Goal: Transaction & Acquisition: Purchase product/service

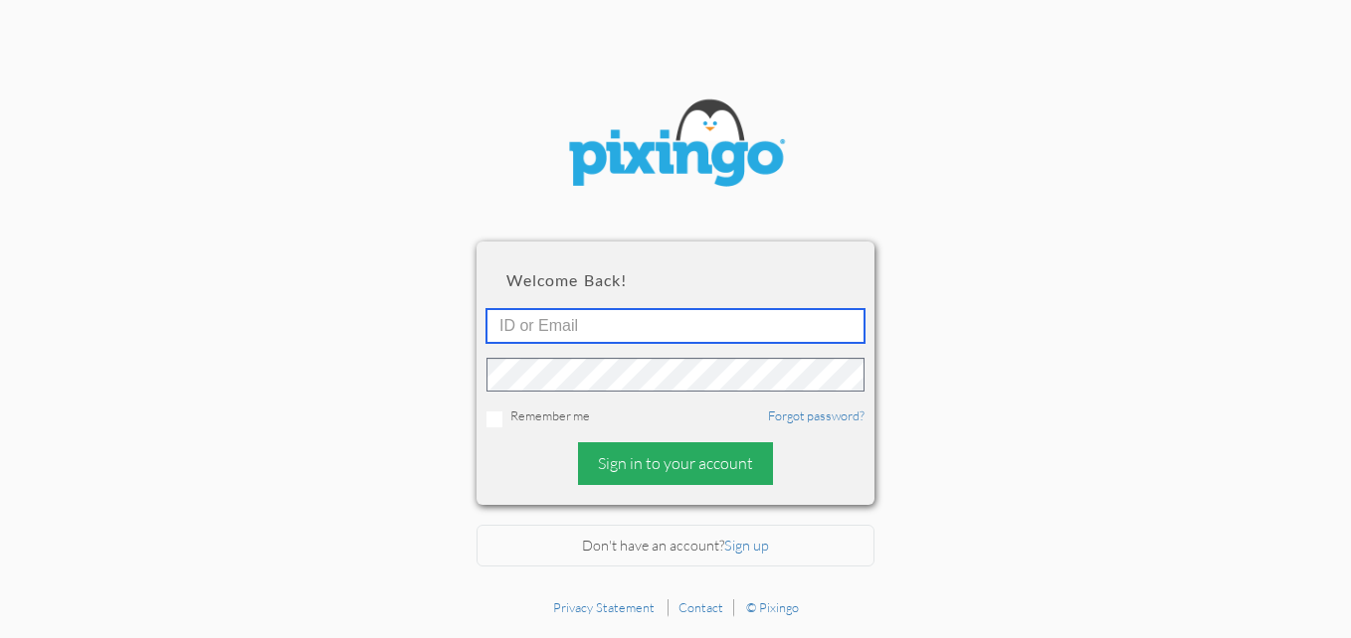
type input "R10753"
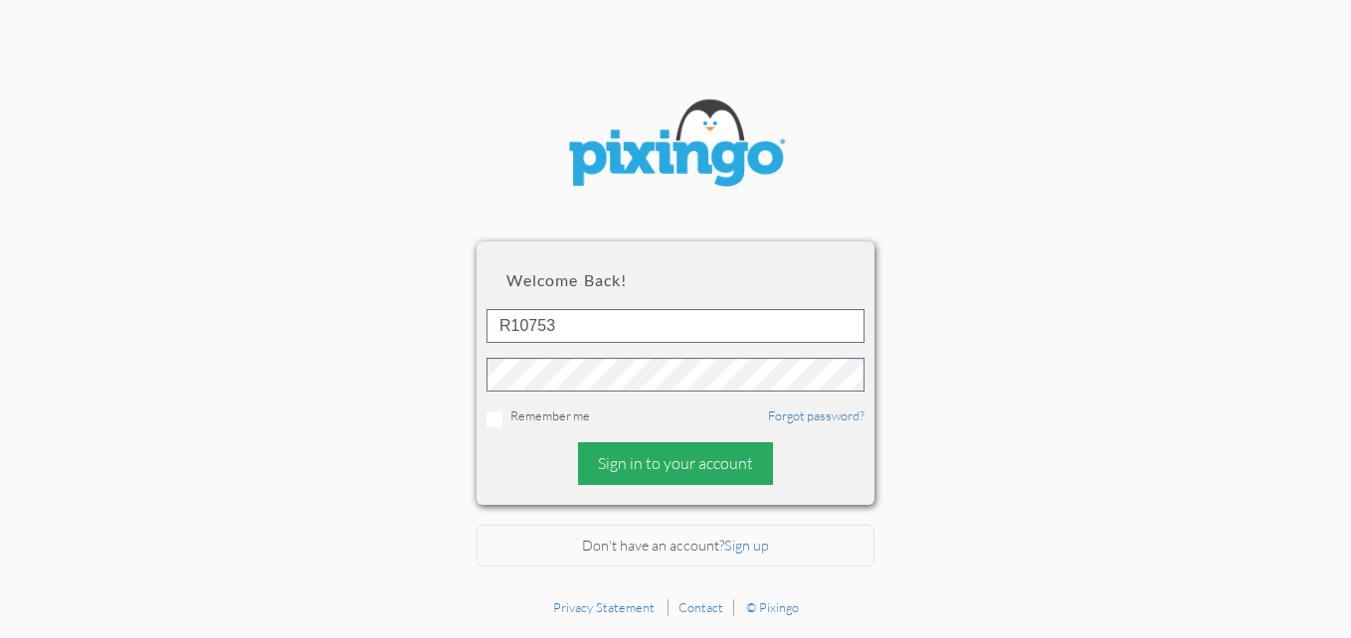
click at [670, 465] on div "Sign in to your account" at bounding box center [675, 464] width 195 height 43
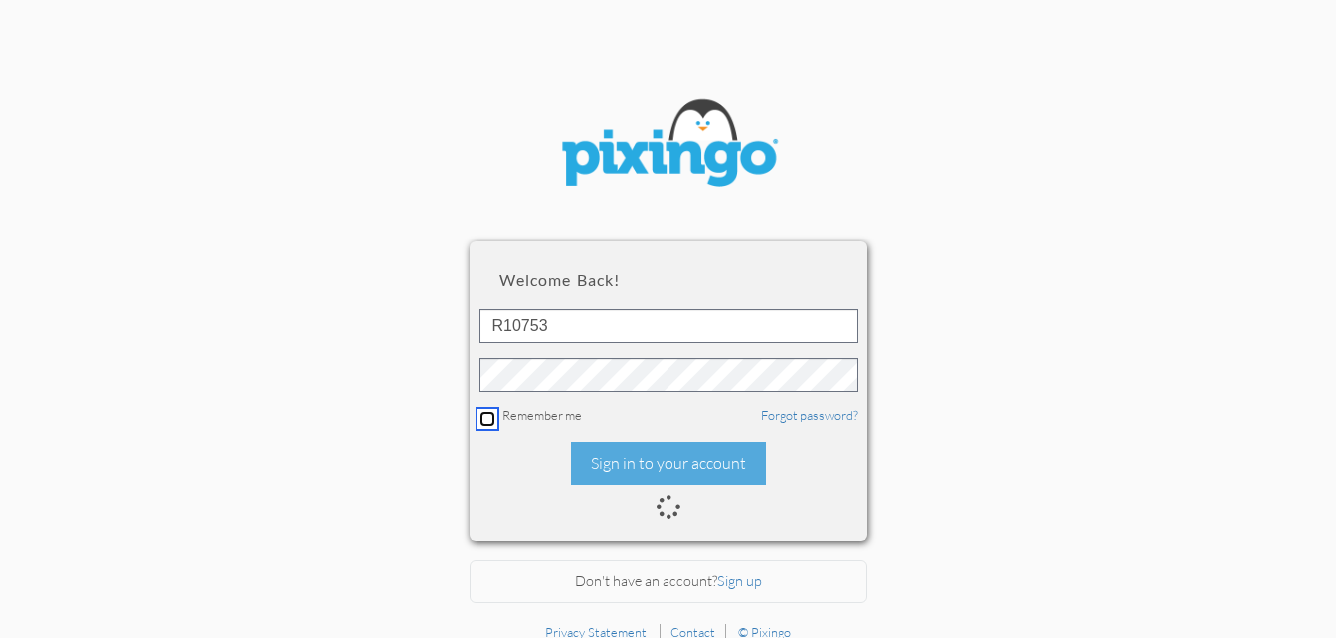
click at [491, 417] on input "checkbox" at bounding box center [487, 420] width 16 height 16
checkbox input "true"
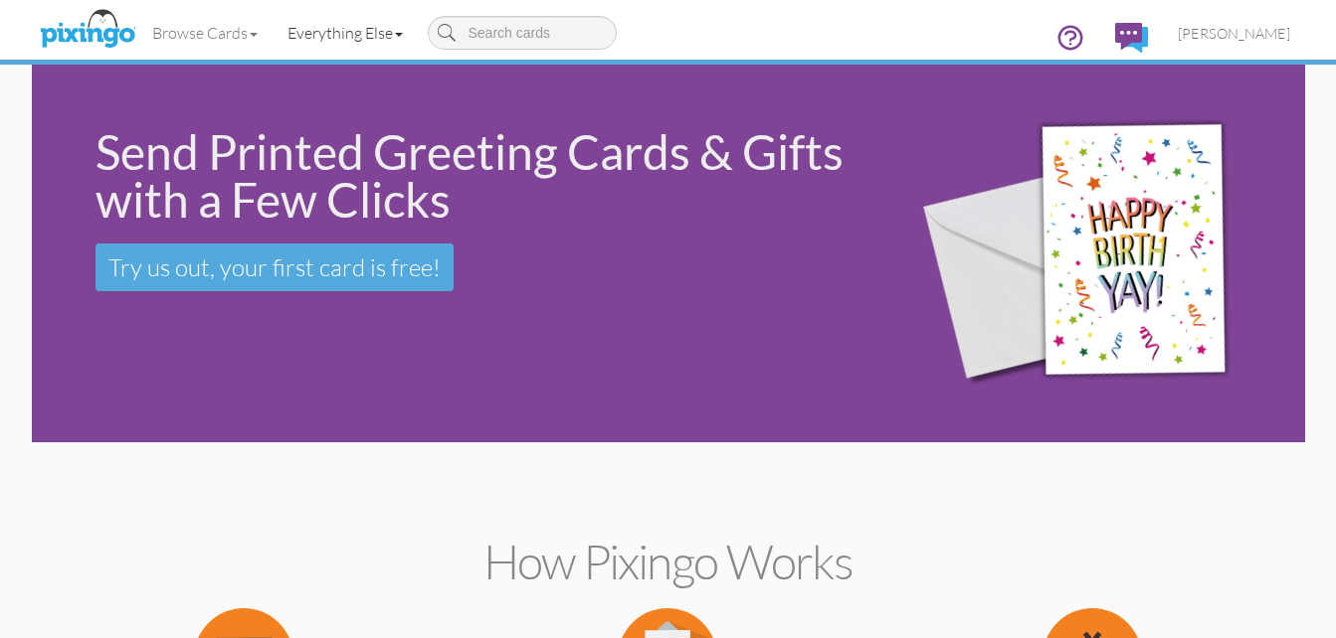
click at [403, 36] on span at bounding box center [399, 35] width 8 height 4
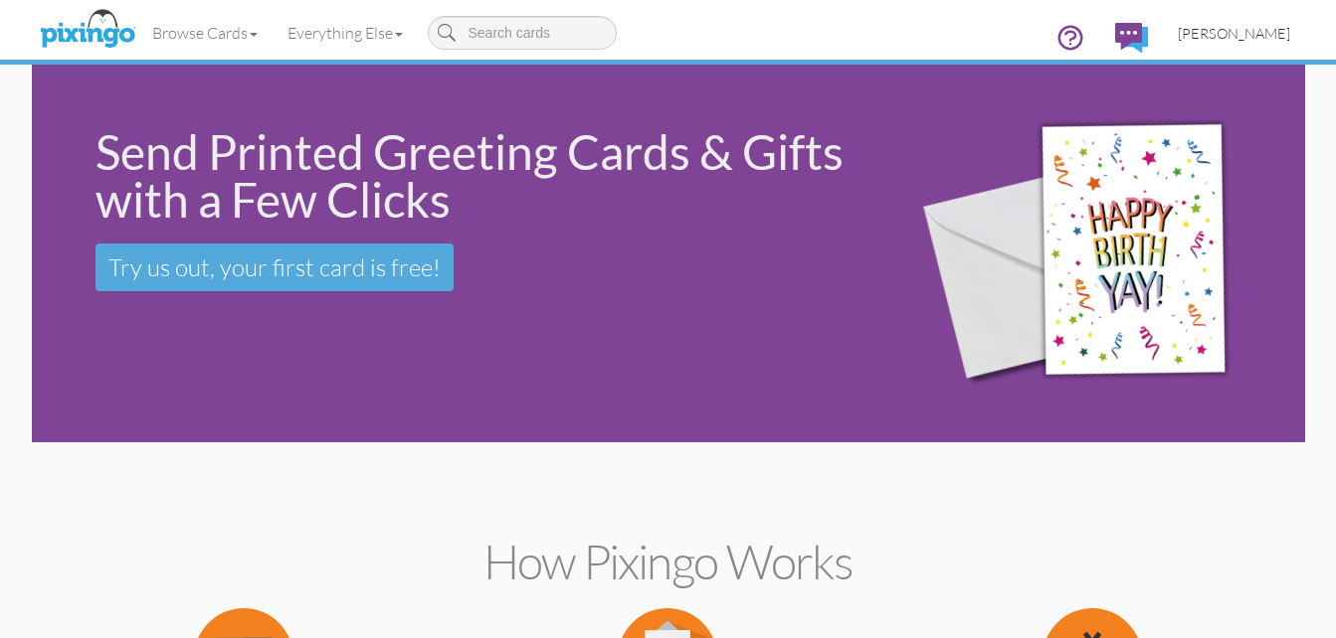
click at [1226, 30] on span "[PERSON_NAME]" at bounding box center [1233, 33] width 112 height 17
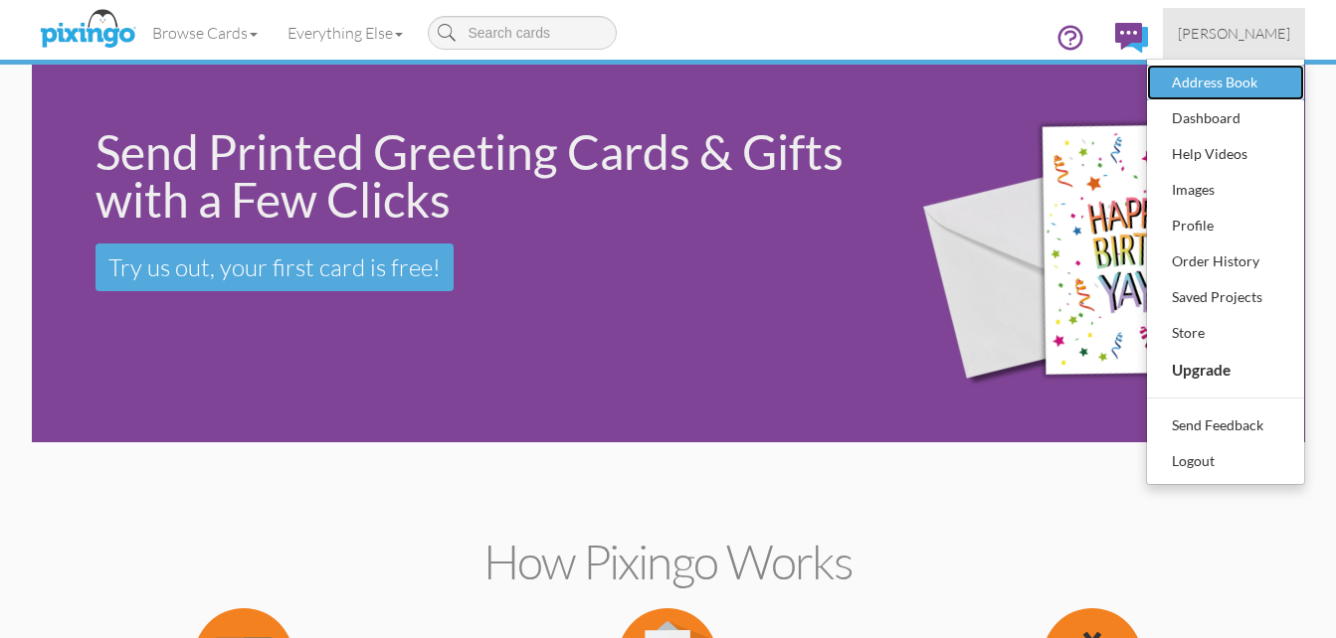
click at [1203, 90] on div "Address Book" at bounding box center [1225, 83] width 117 height 30
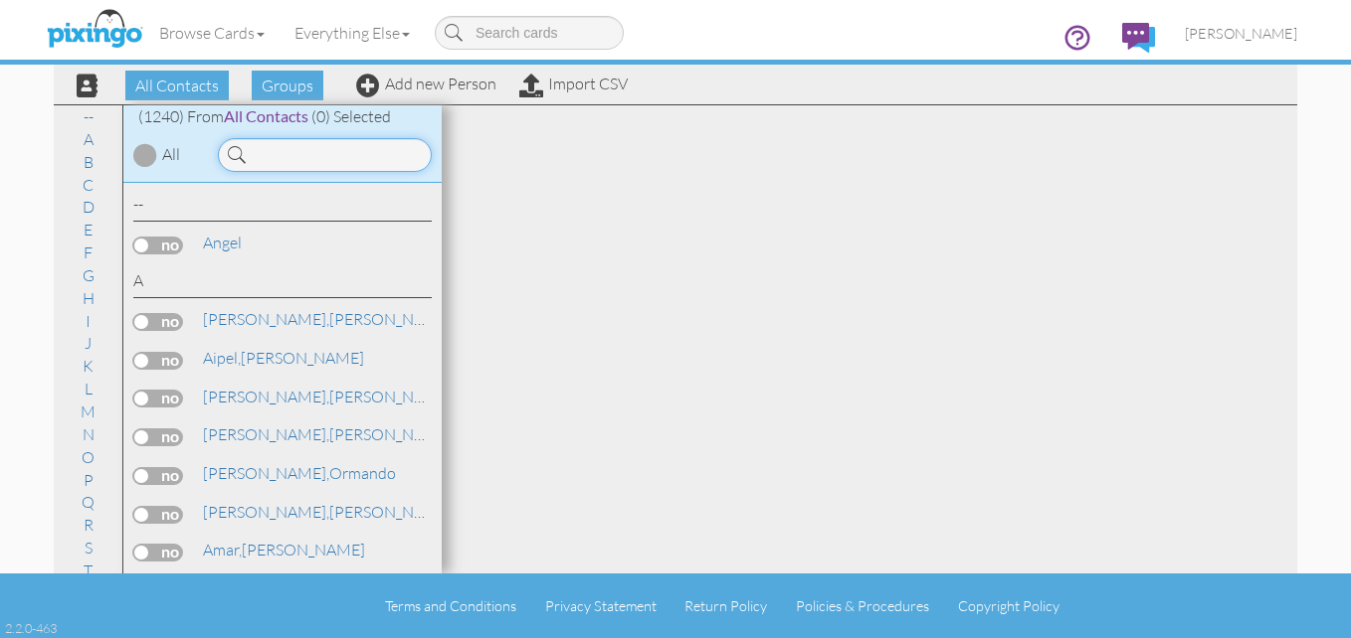
click at [308, 167] on input at bounding box center [325, 155] width 214 height 34
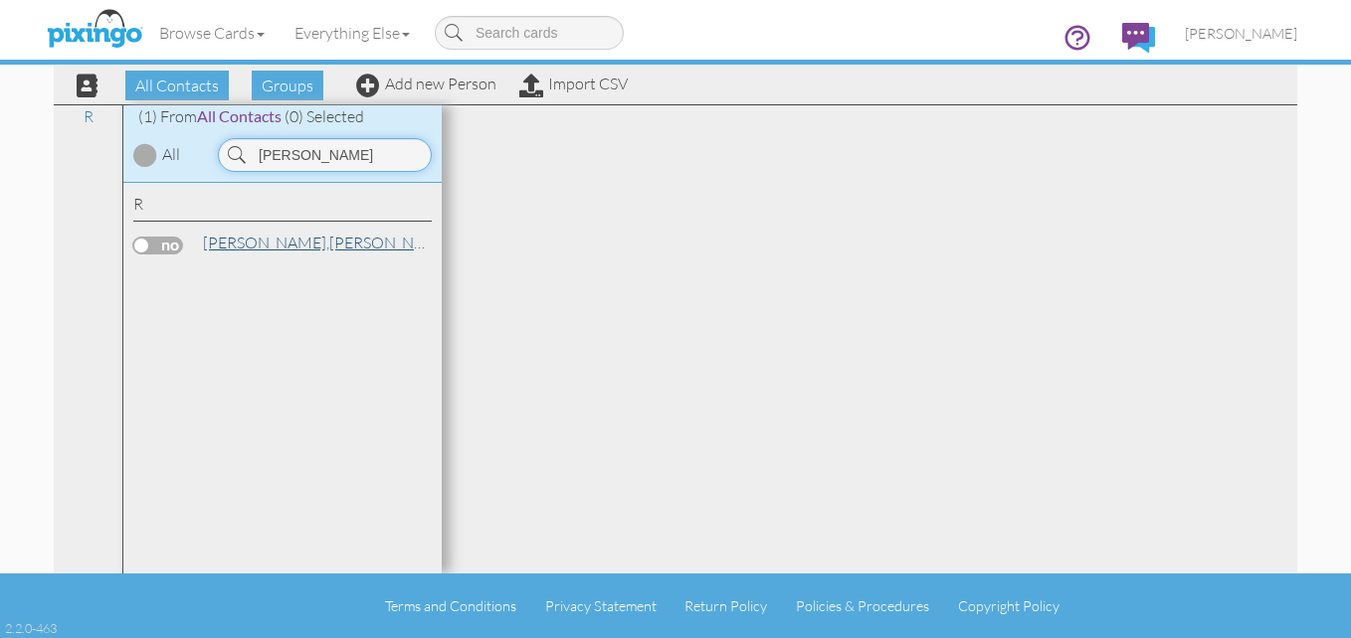
type input "[PERSON_NAME]"
click at [217, 253] on link "[PERSON_NAME]" at bounding box center [328, 243] width 254 height 24
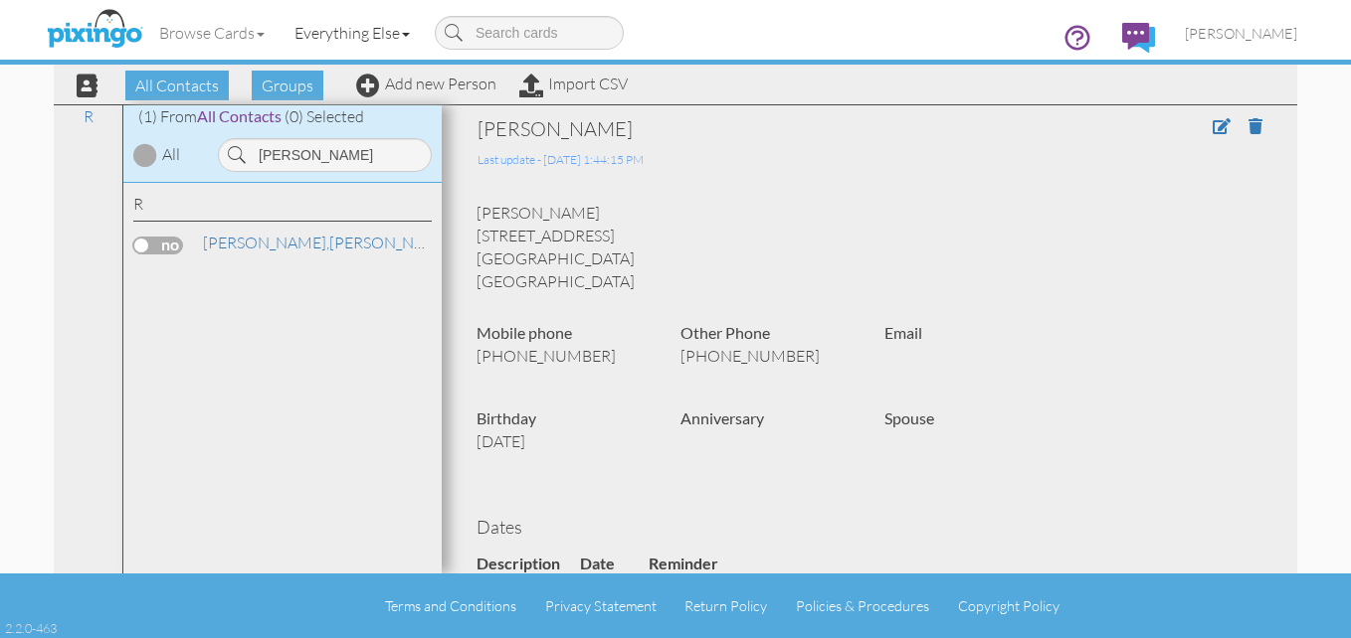
click at [408, 34] on span at bounding box center [406, 35] width 8 height 4
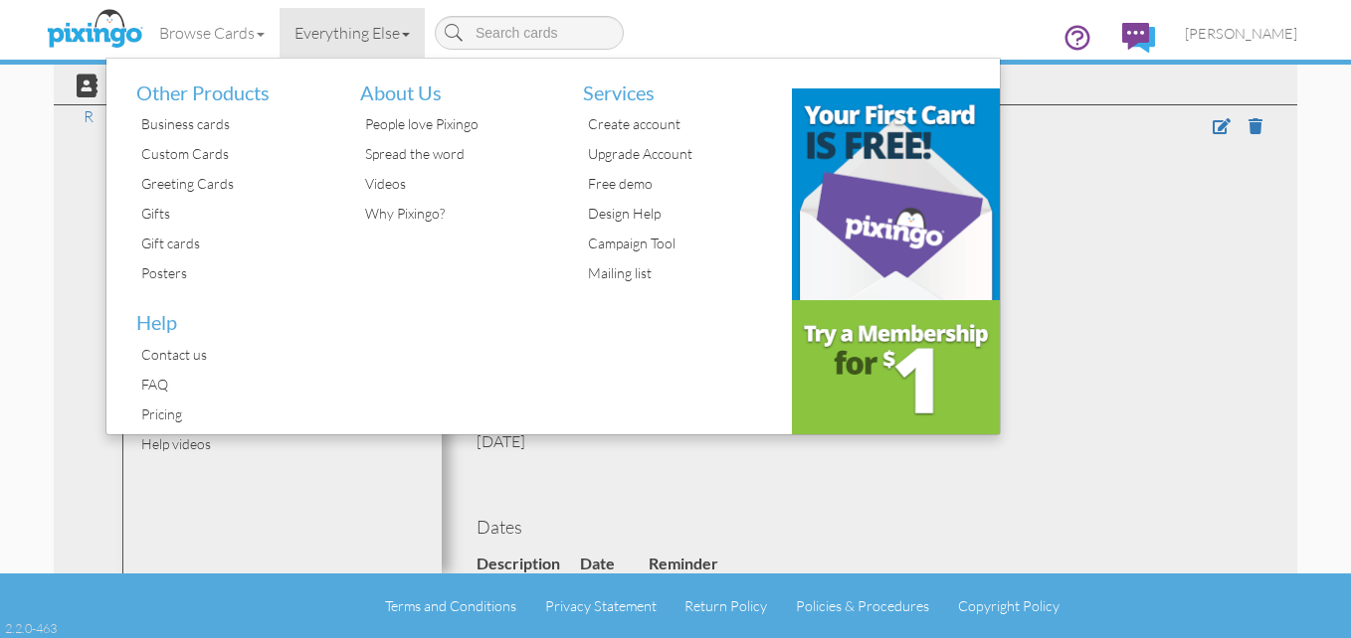
click at [408, 34] on span at bounding box center [406, 35] width 8 height 4
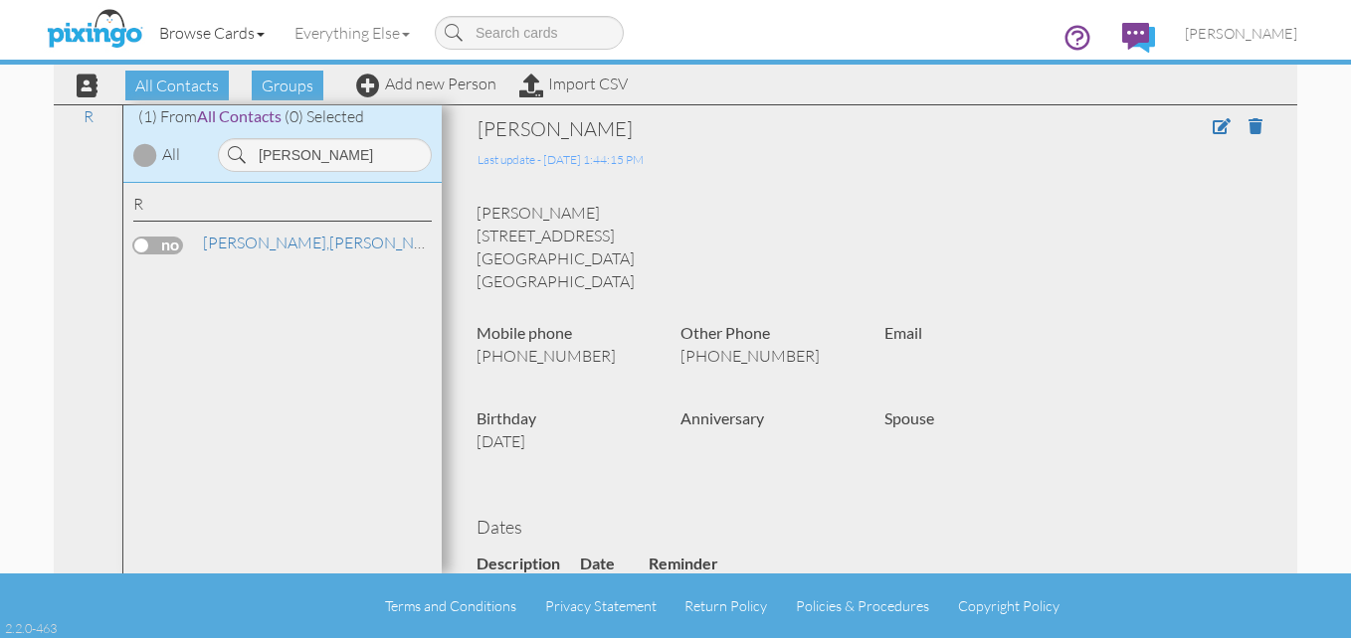
click at [263, 33] on span at bounding box center [261, 35] width 8 height 4
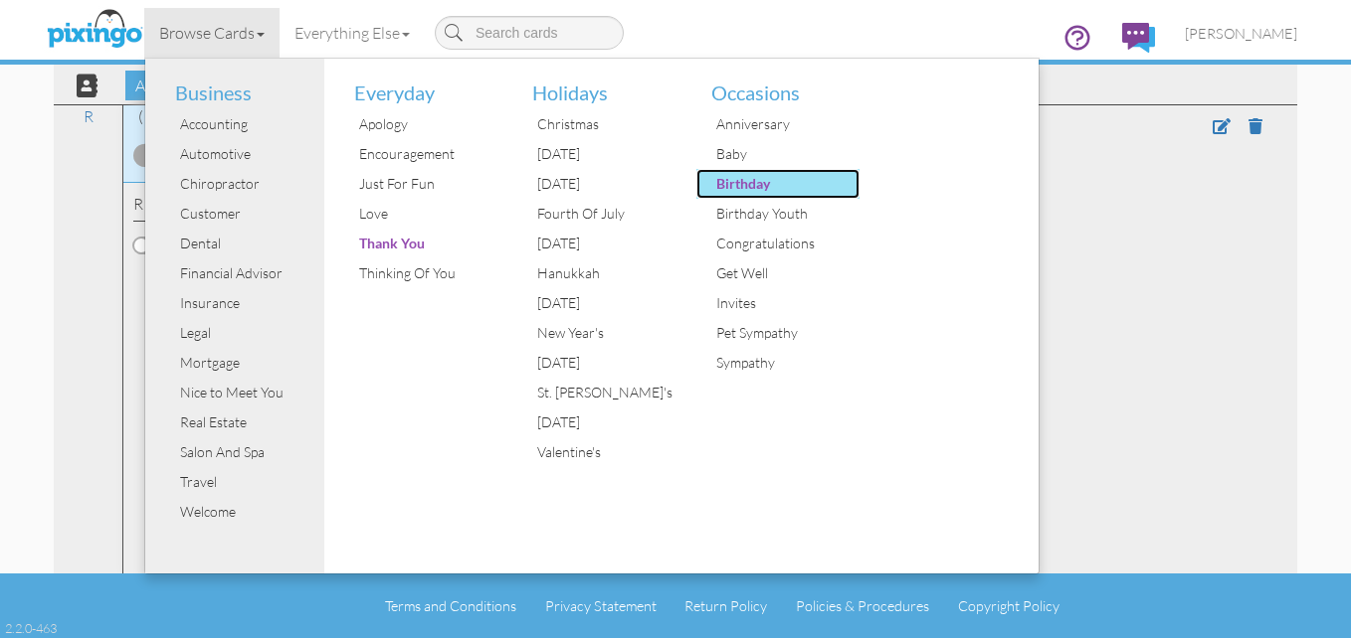
click at [743, 176] on div "Birthday" at bounding box center [785, 184] width 149 height 30
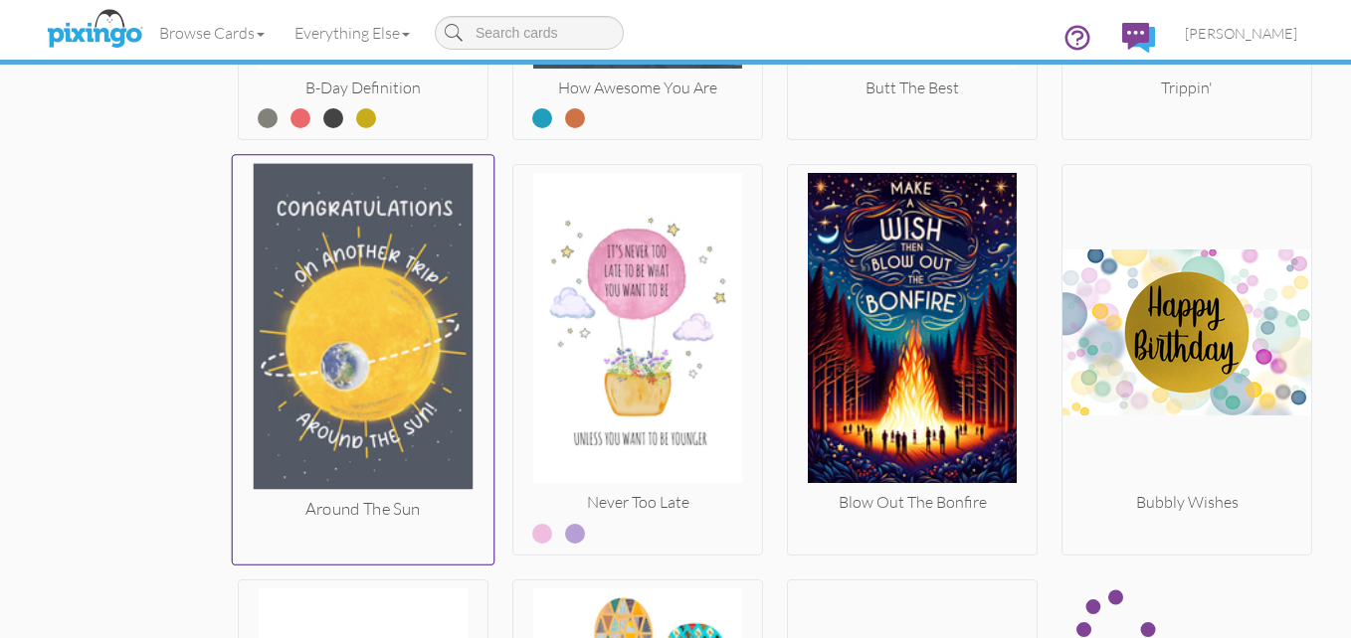
scroll to position [2387, 0]
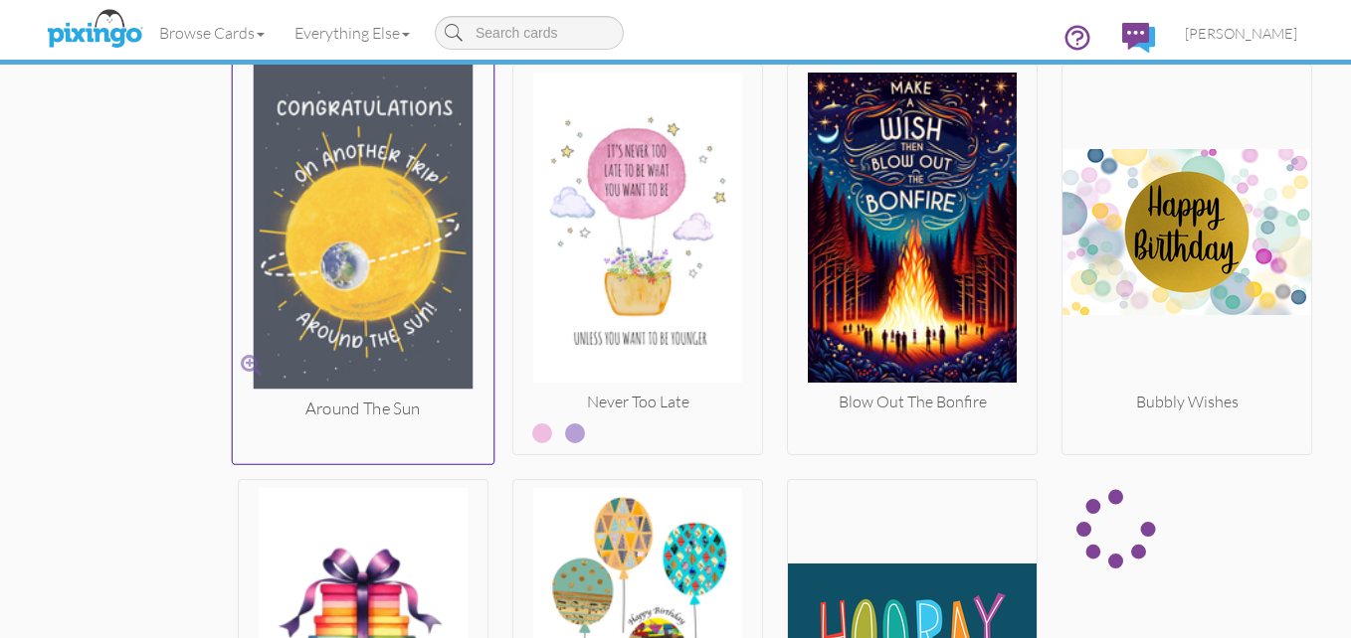
click at [426, 275] on img at bounding box center [364, 231] width 262 height 334
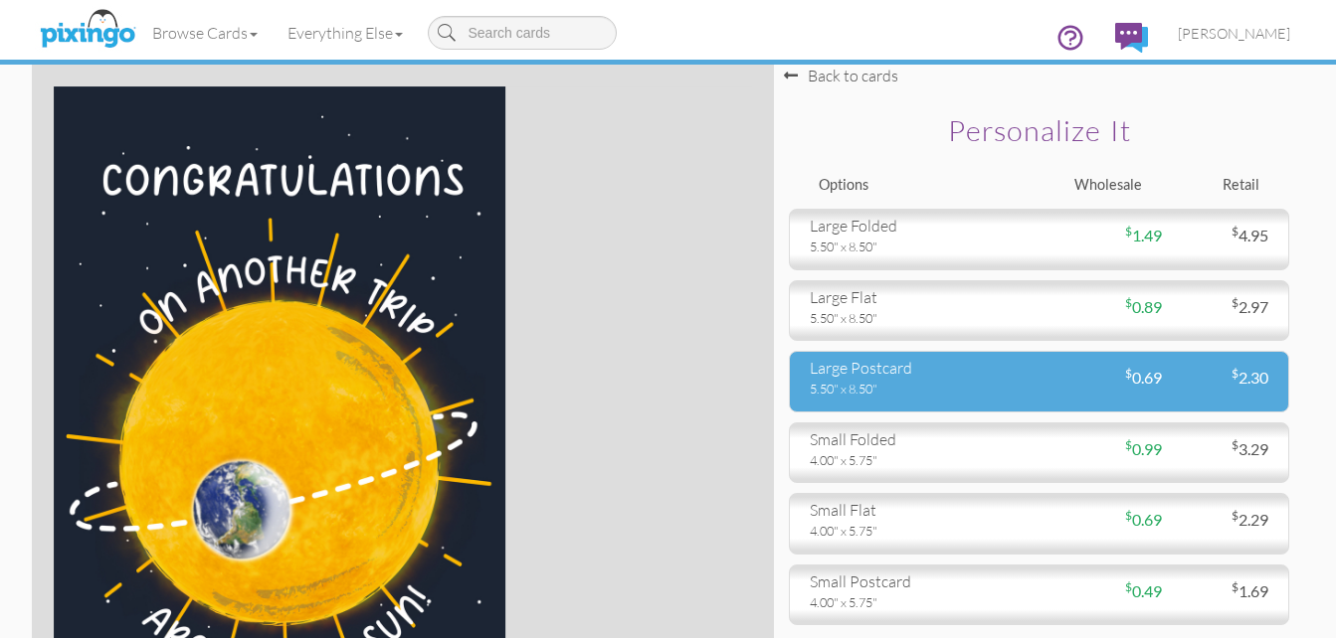
click at [854, 376] on div "large postcard" at bounding box center [917, 368] width 215 height 23
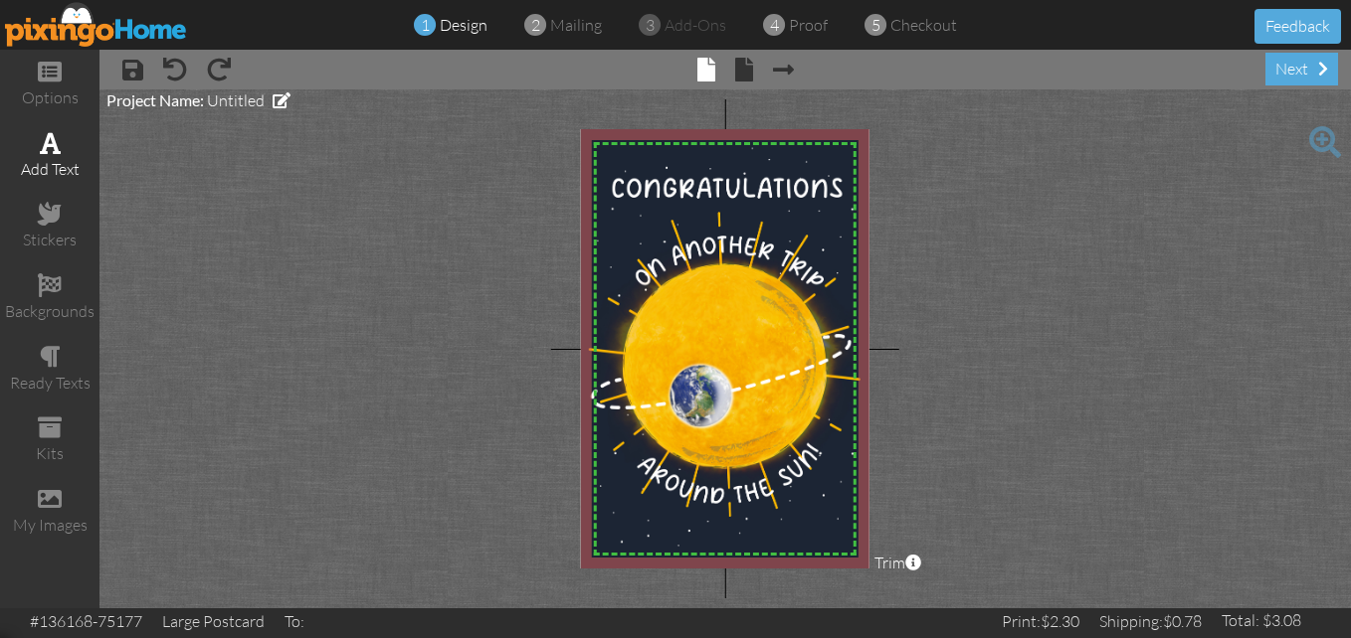
click at [48, 147] on span at bounding box center [50, 143] width 21 height 24
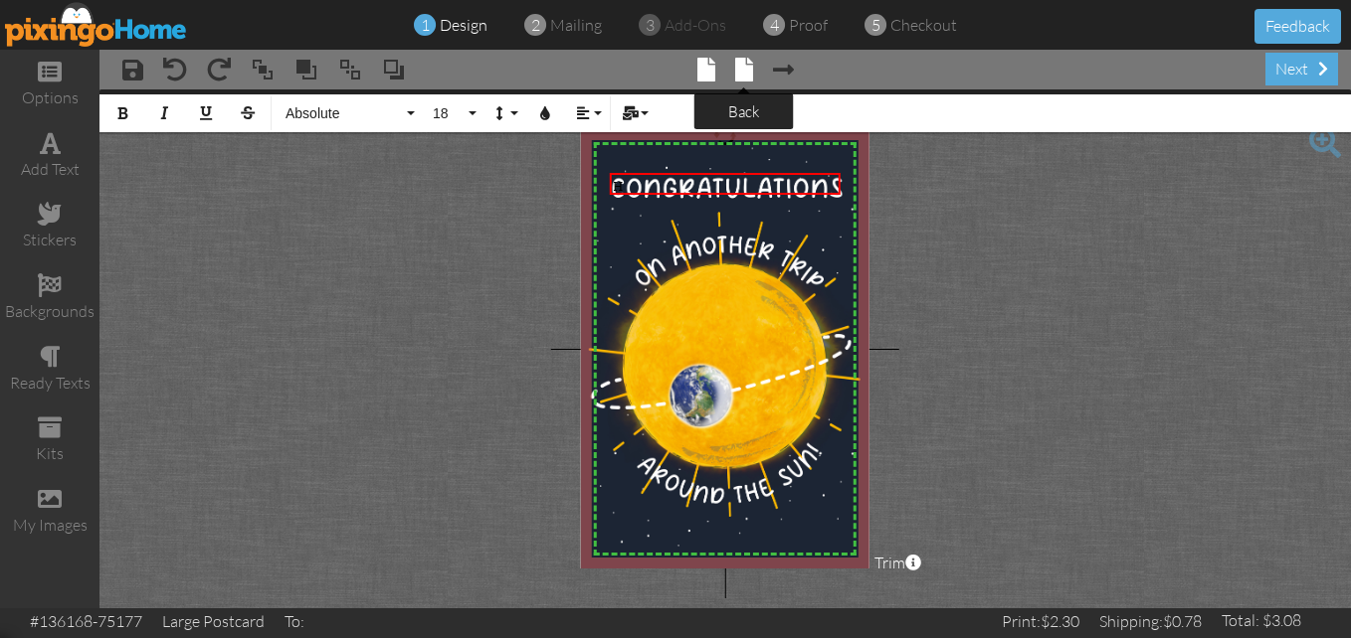
click at [742, 64] on span at bounding box center [744, 70] width 18 height 24
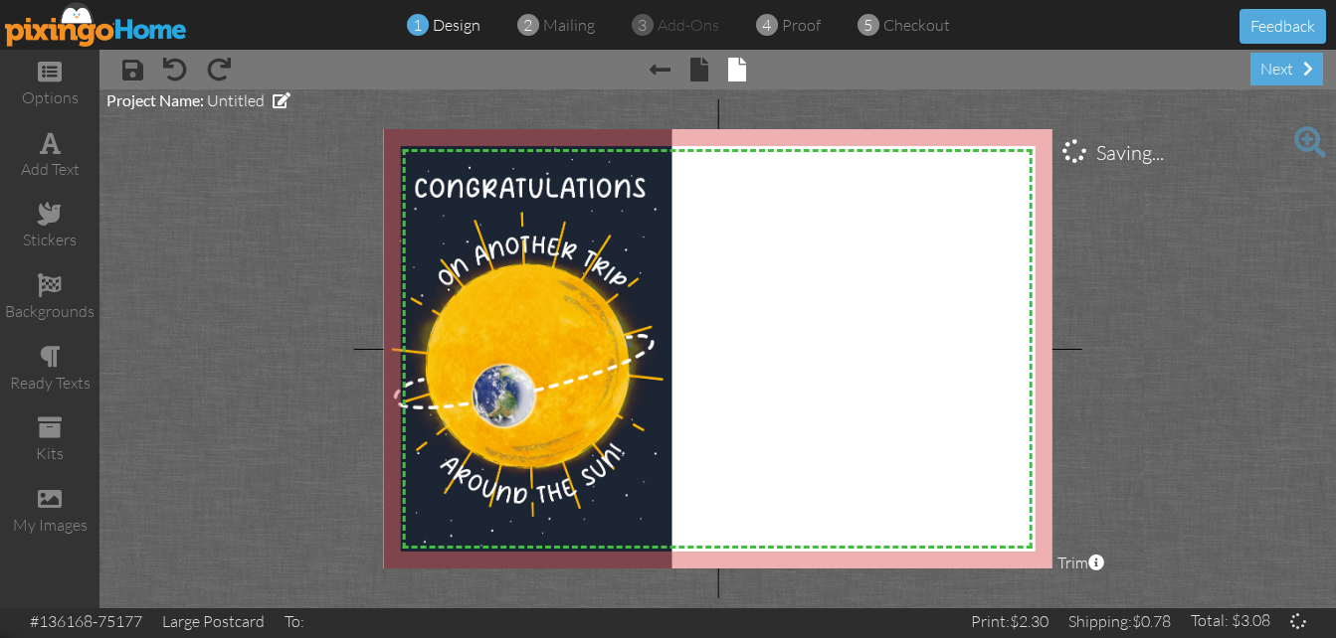
drag, startPoint x: 612, startPoint y: 180, endPoint x: 905, endPoint y: 187, distance: 293.5
click at [905, 187] on div "X X X X X X X X X X X X X X X X X X X X X X X X X X X X X X X X X X X X X X X X…" at bounding box center [717, 349] width 669 height 440
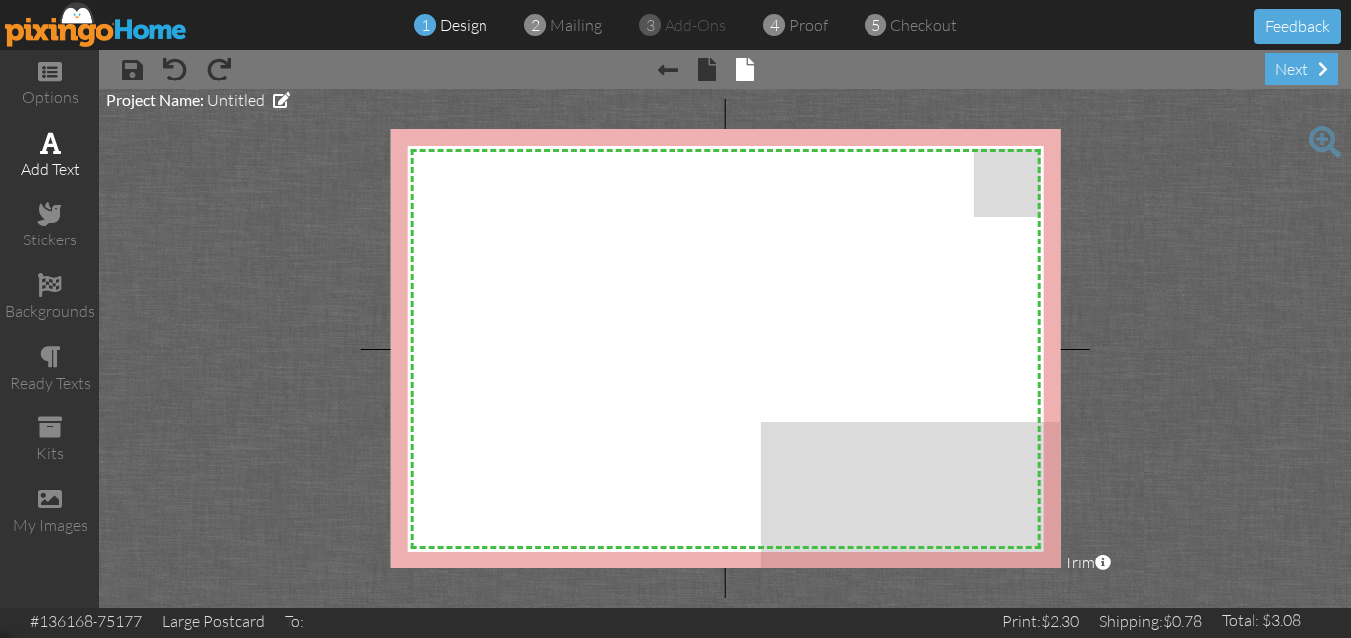
click at [76, 151] on div "add text" at bounding box center [49, 156] width 99 height 70
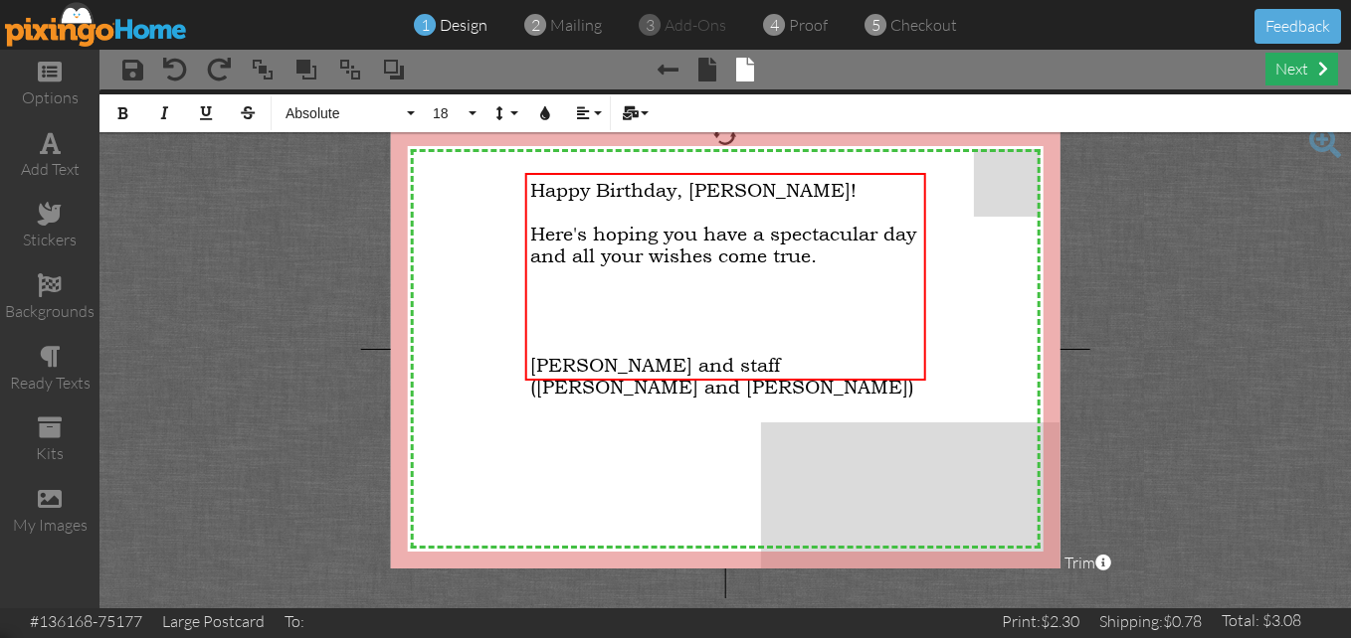
click at [1291, 73] on div "next" at bounding box center [1301, 69] width 73 height 33
drag, startPoint x: 1291, startPoint y: 73, endPoint x: 1105, endPoint y: 90, distance: 186.8
click at [1105, 90] on div "Bold Italic Underline Strikethrough Absolute Absolute Adventure Algerian Aphrod…" at bounding box center [724, 111] width 1251 height 43
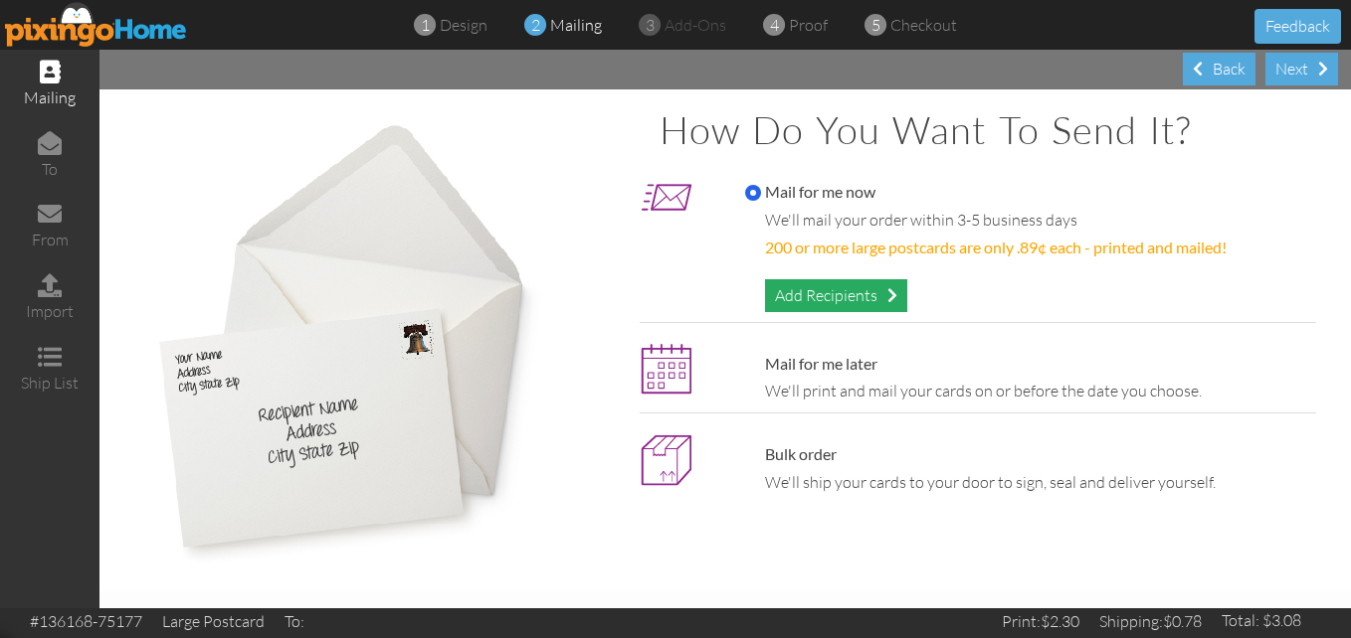
click at [872, 289] on div "Add Recipients" at bounding box center [836, 295] width 142 height 33
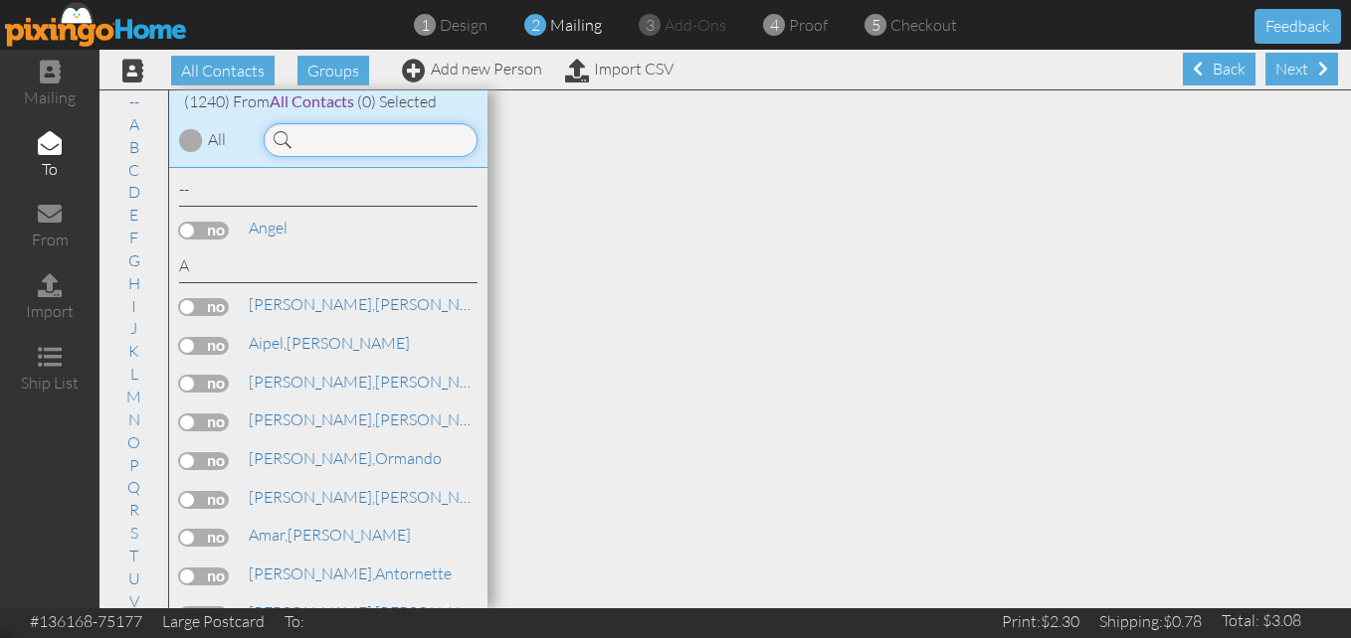
click at [304, 141] on input at bounding box center [371, 140] width 214 height 34
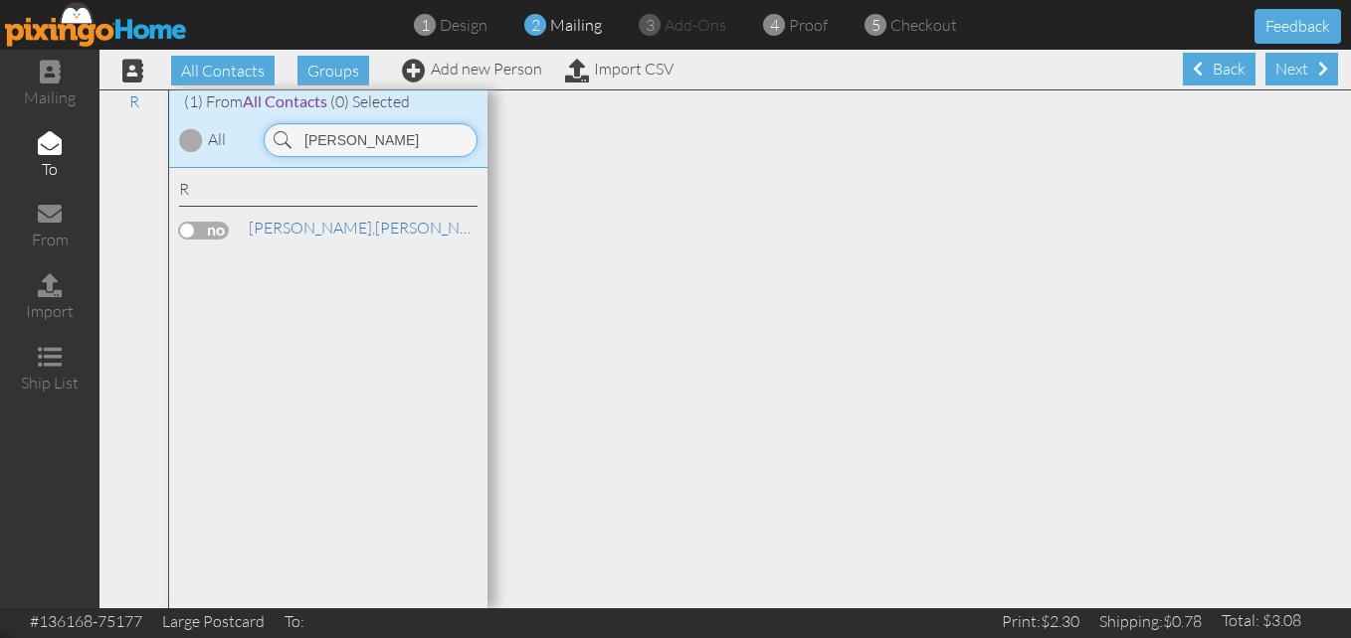
type input "[PERSON_NAME]"
click at [200, 231] on label at bounding box center [204, 231] width 50 height 18
click at [0, 0] on input "checkbox" at bounding box center [0, 0] width 0 height 0
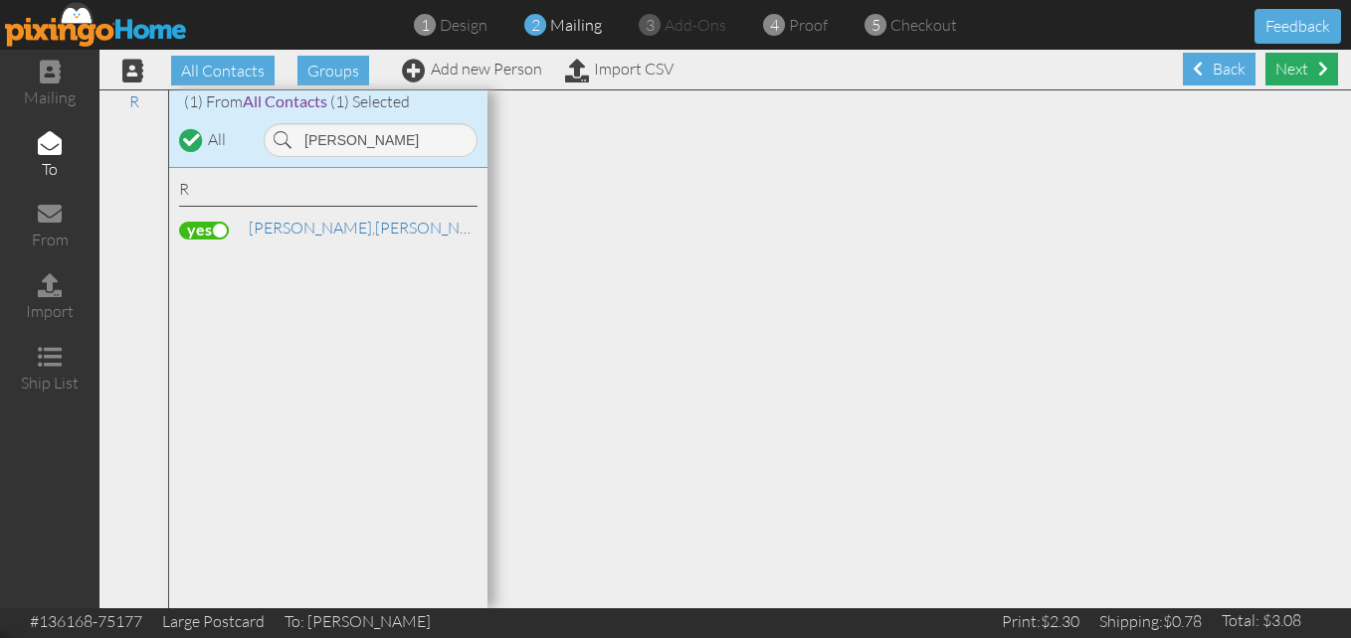
click at [1293, 78] on div "Next" at bounding box center [1301, 69] width 73 height 33
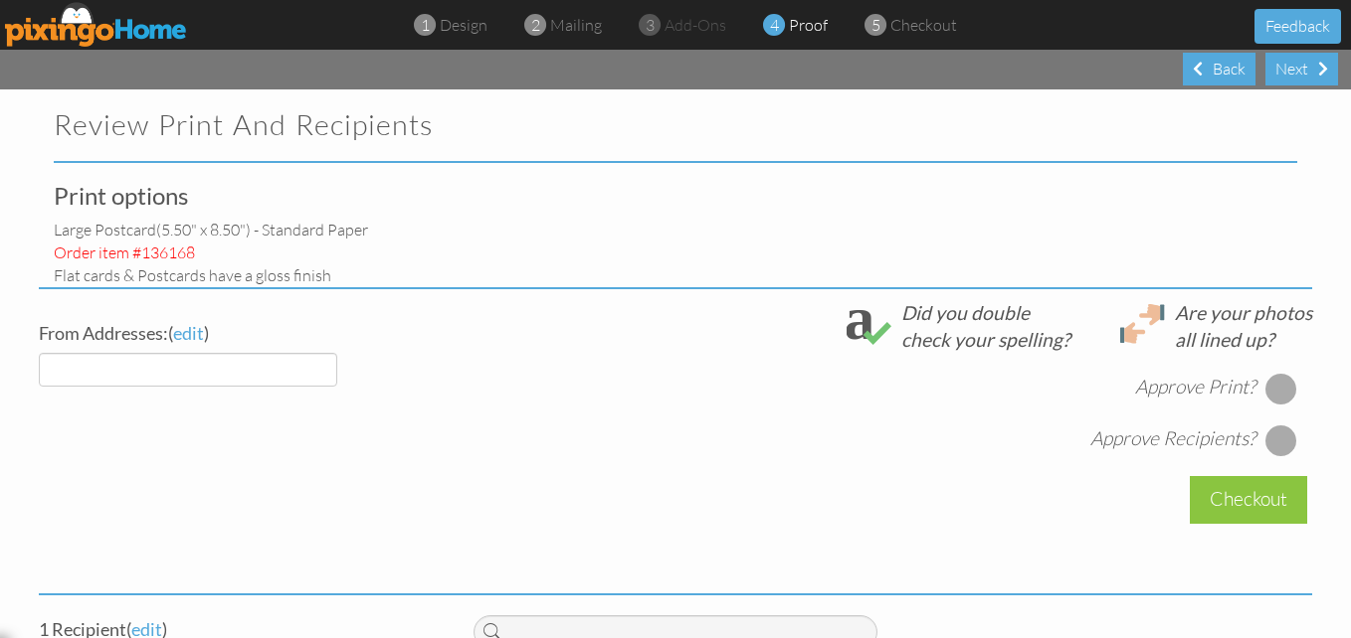
select select "object:7829"
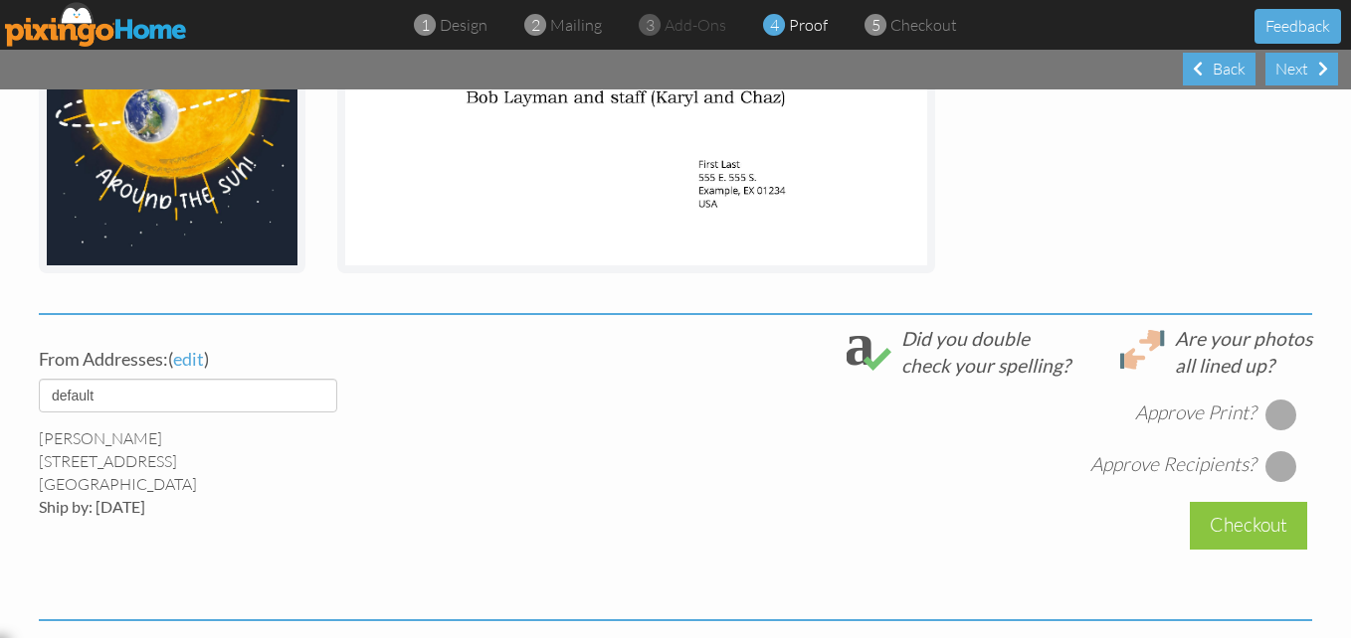
scroll to position [497, 0]
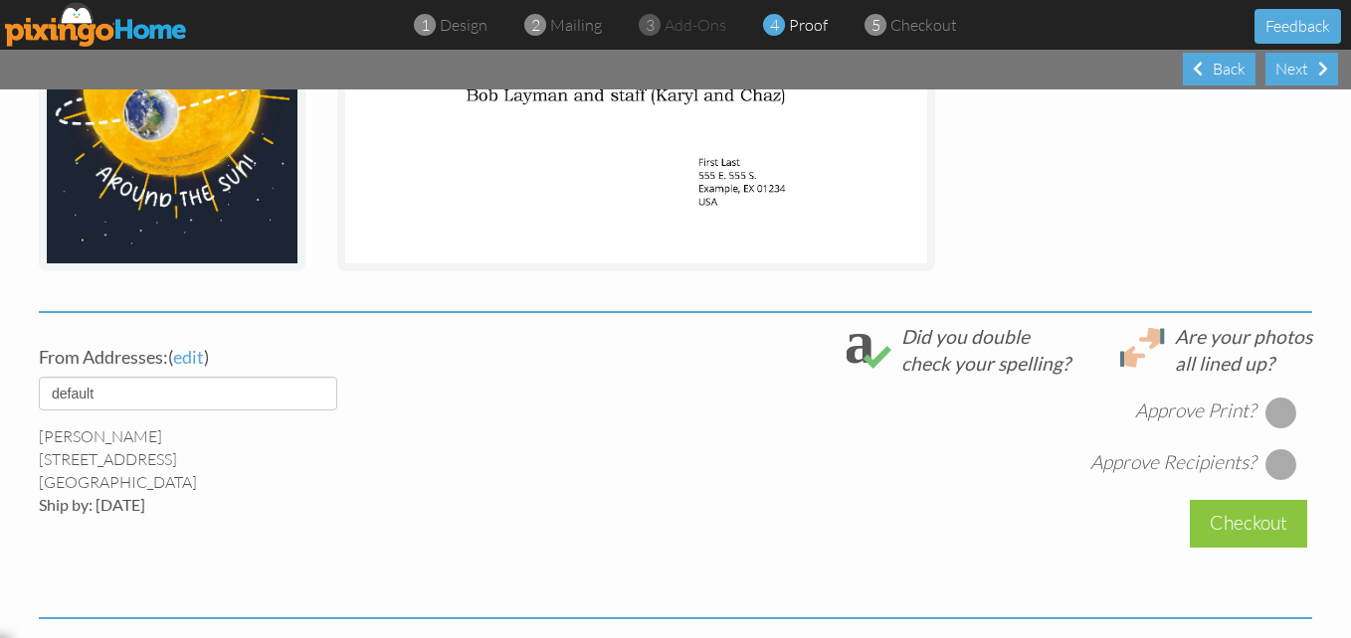
click at [1285, 409] on div at bounding box center [1281, 413] width 32 height 32
click at [1269, 459] on div at bounding box center [1281, 465] width 32 height 32
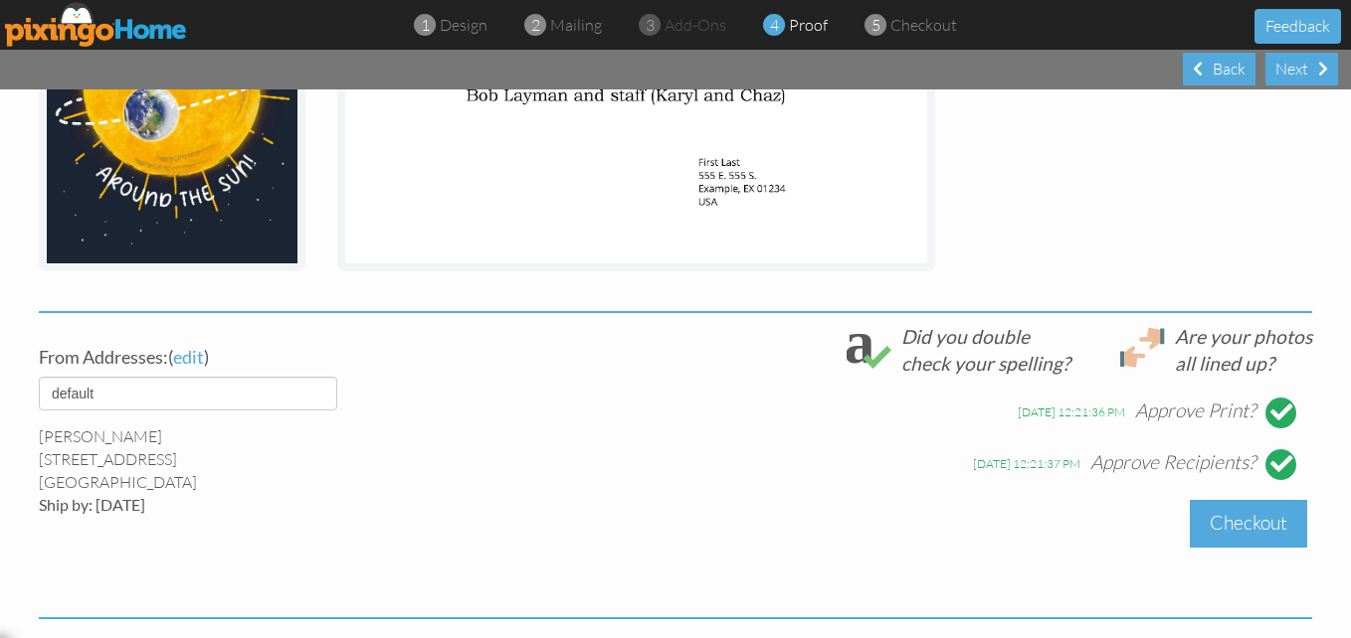
click at [1246, 532] on div "Checkout" at bounding box center [1247, 523] width 117 height 47
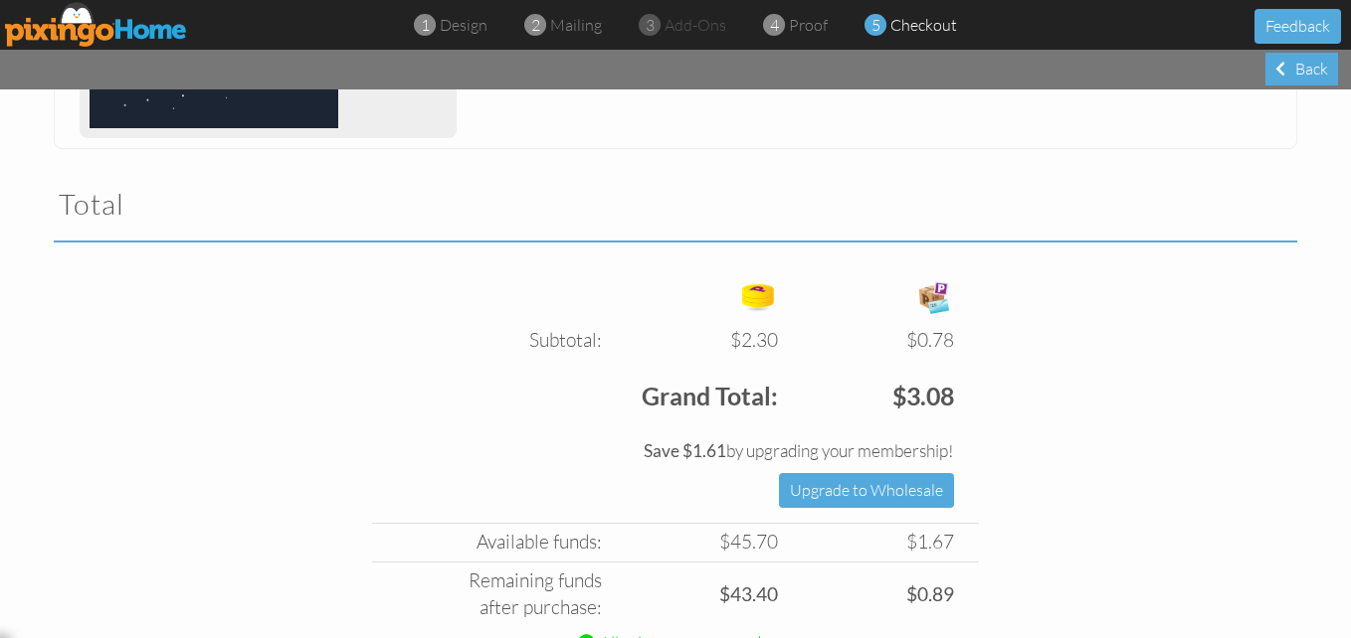
scroll to position [696, 0]
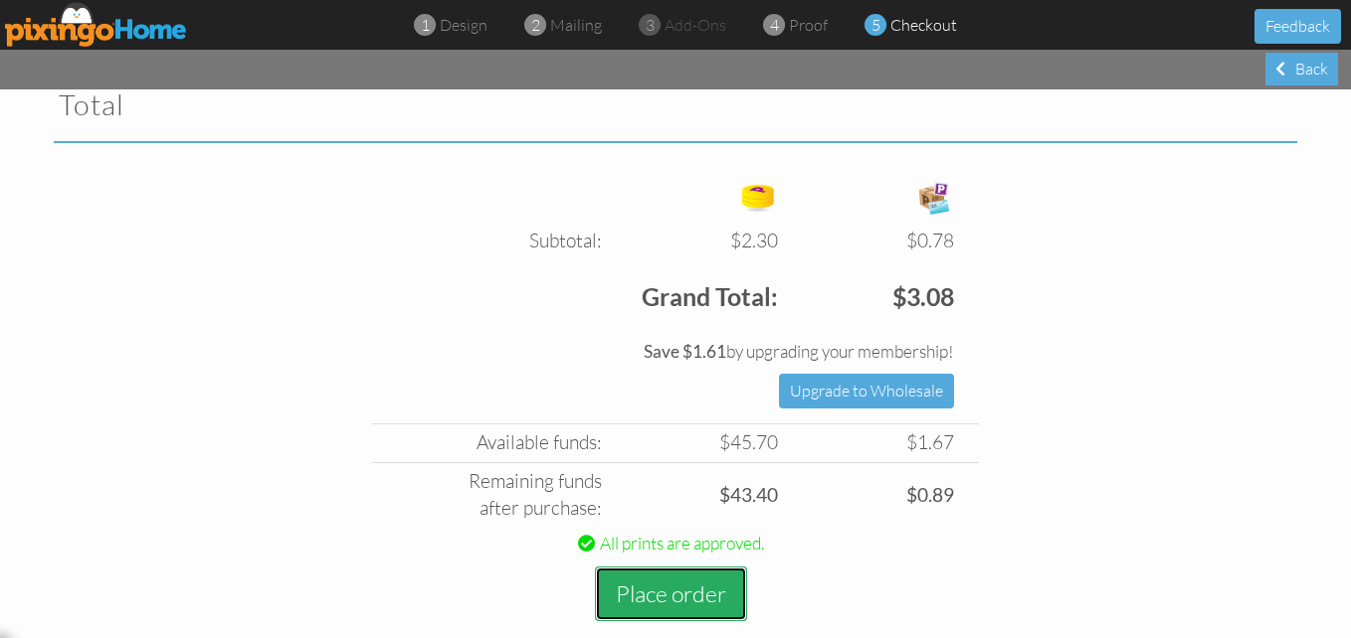
click at [660, 601] on button "Place order" at bounding box center [671, 594] width 152 height 55
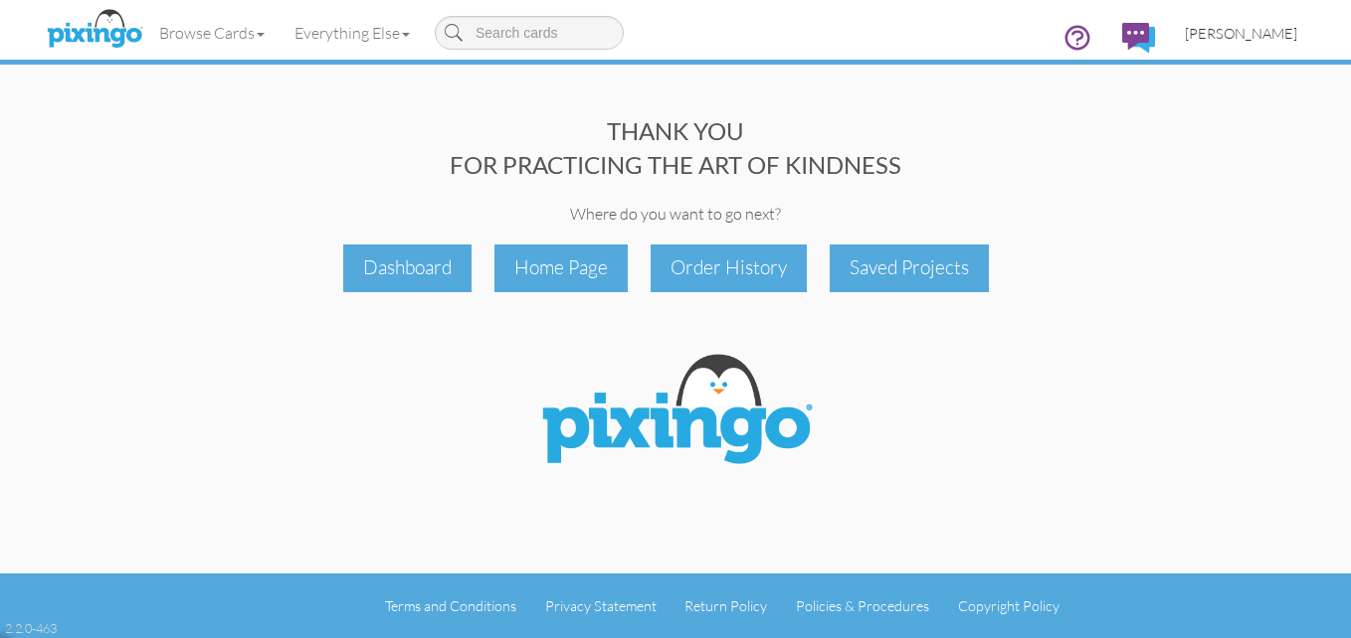
click at [1260, 37] on span "[PERSON_NAME]" at bounding box center [1240, 33] width 112 height 17
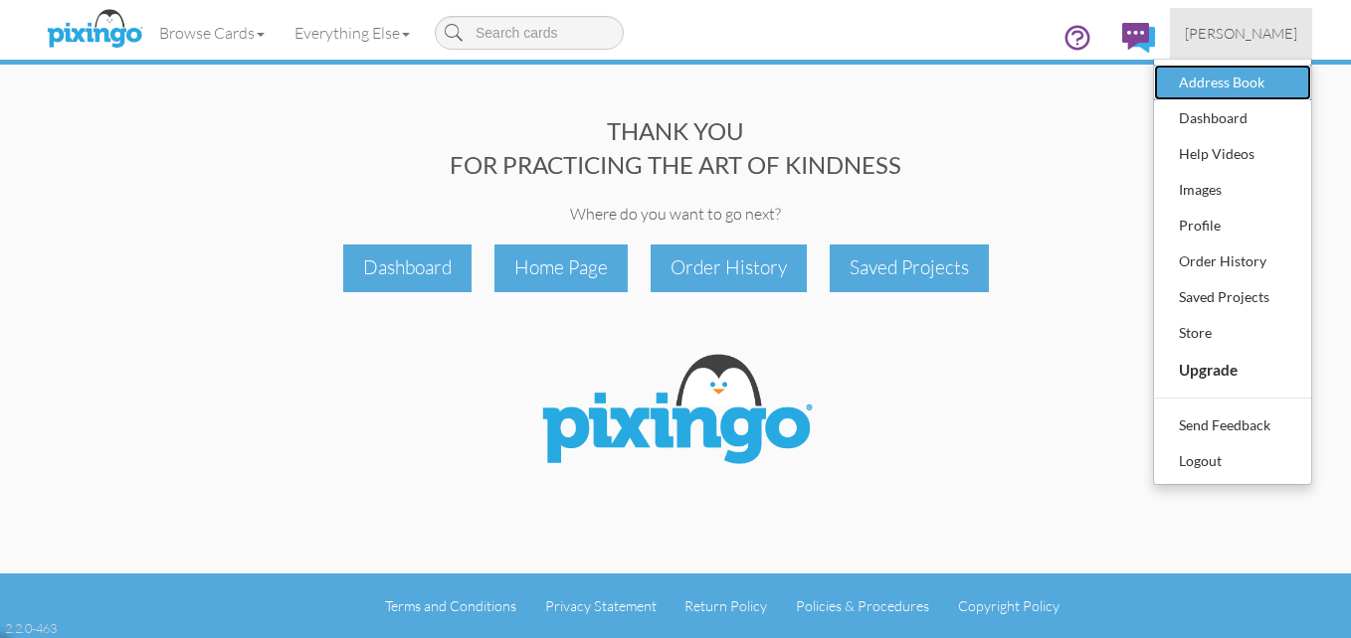
click at [1224, 80] on div "Address Book" at bounding box center [1231, 83] width 117 height 30
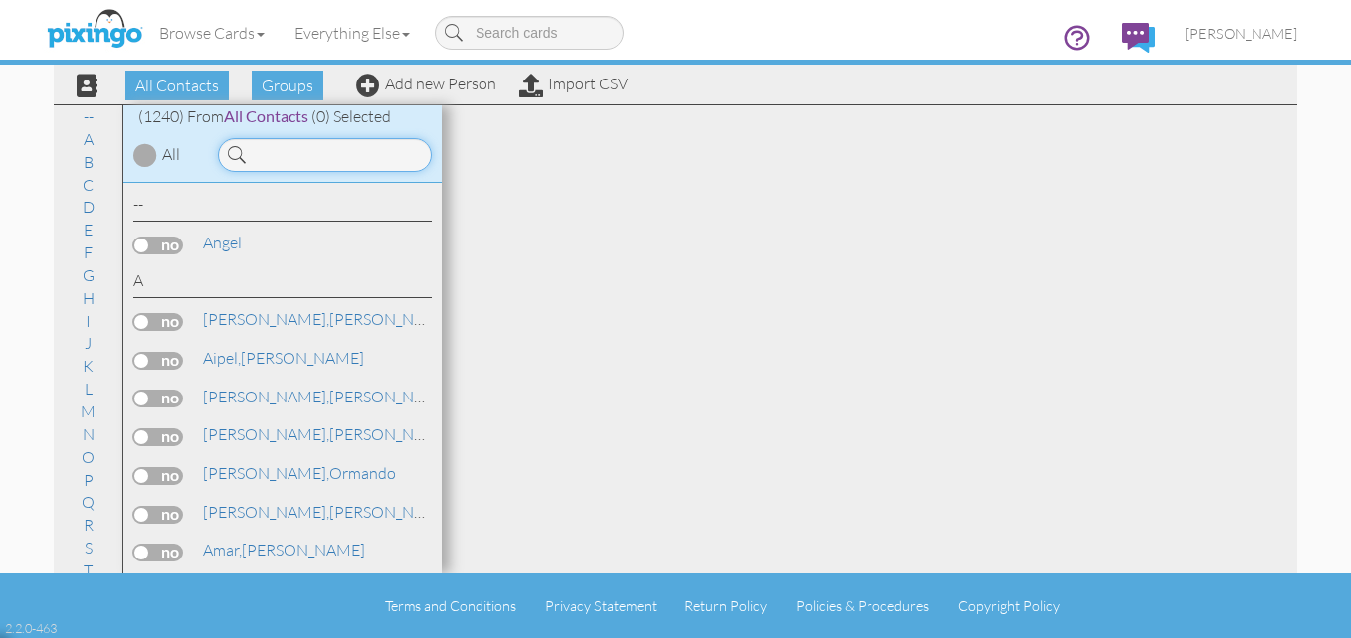
click at [257, 152] on input at bounding box center [325, 155] width 214 height 34
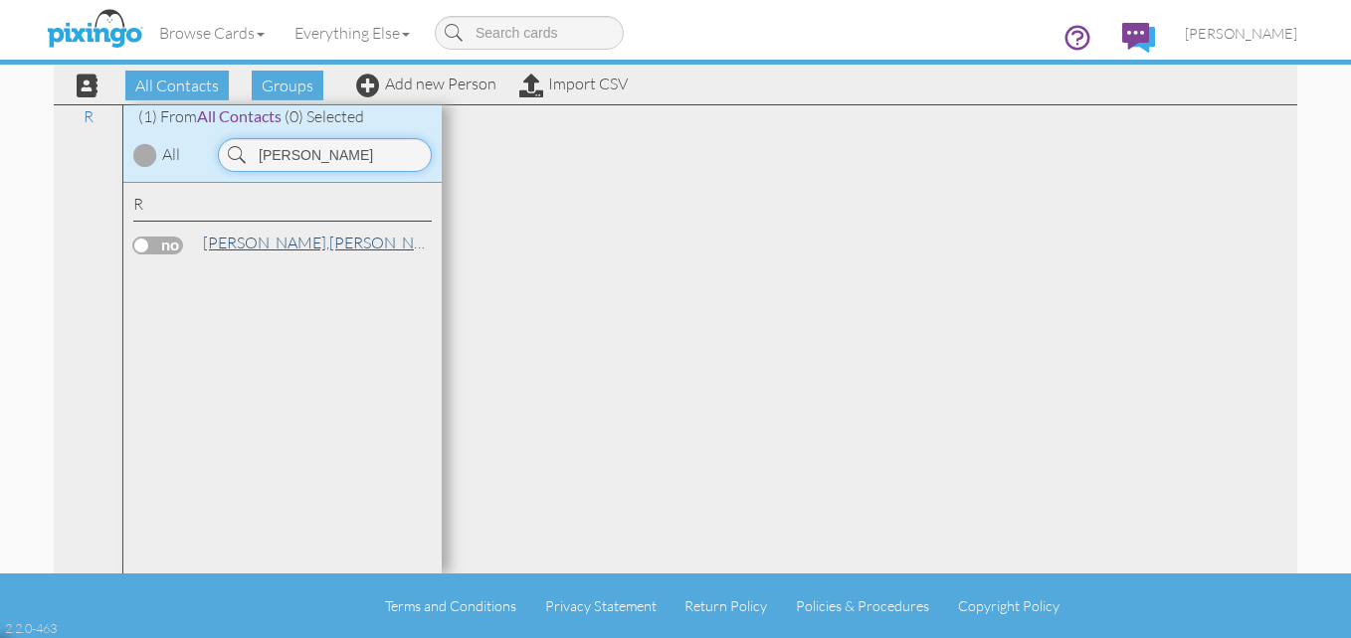
type input "[PERSON_NAME]"
click at [243, 242] on span "[PERSON_NAME]," at bounding box center [266, 243] width 126 height 20
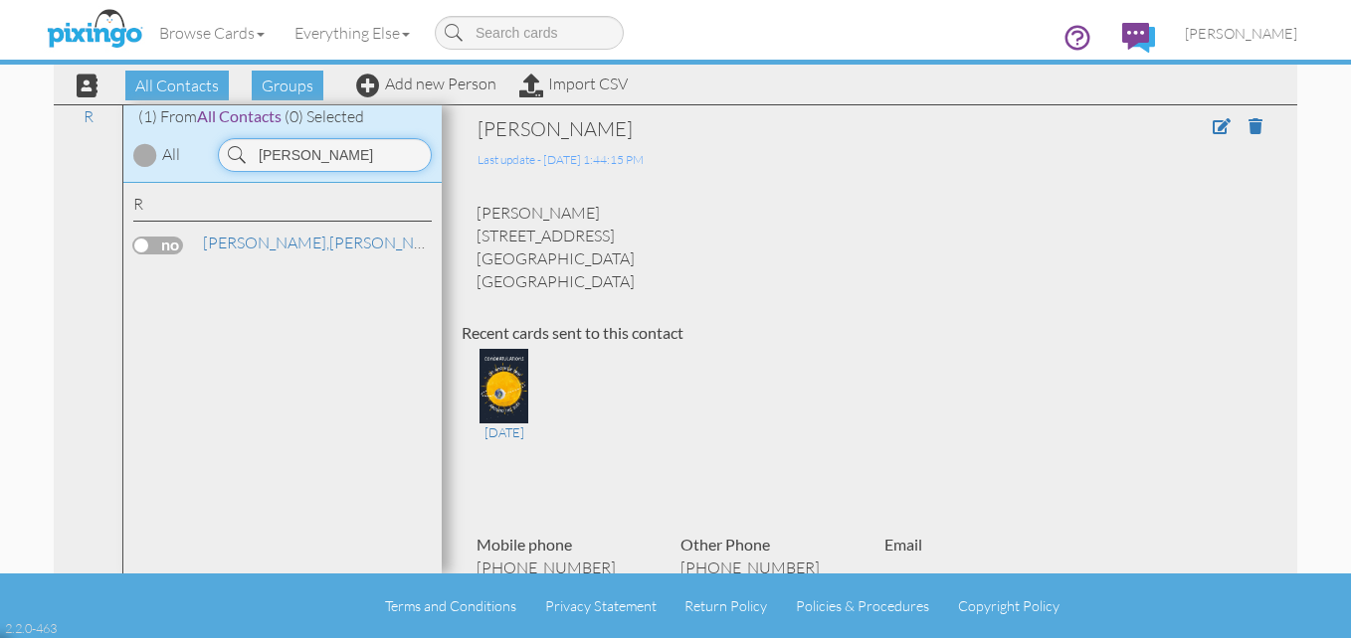
click at [350, 163] on input "[PERSON_NAME]" at bounding box center [325, 155] width 214 height 34
drag, startPoint x: 331, startPoint y: 163, endPoint x: 233, endPoint y: 144, distance: 100.3
click at [233, 144] on div "[PERSON_NAME]" at bounding box center [325, 155] width 214 height 34
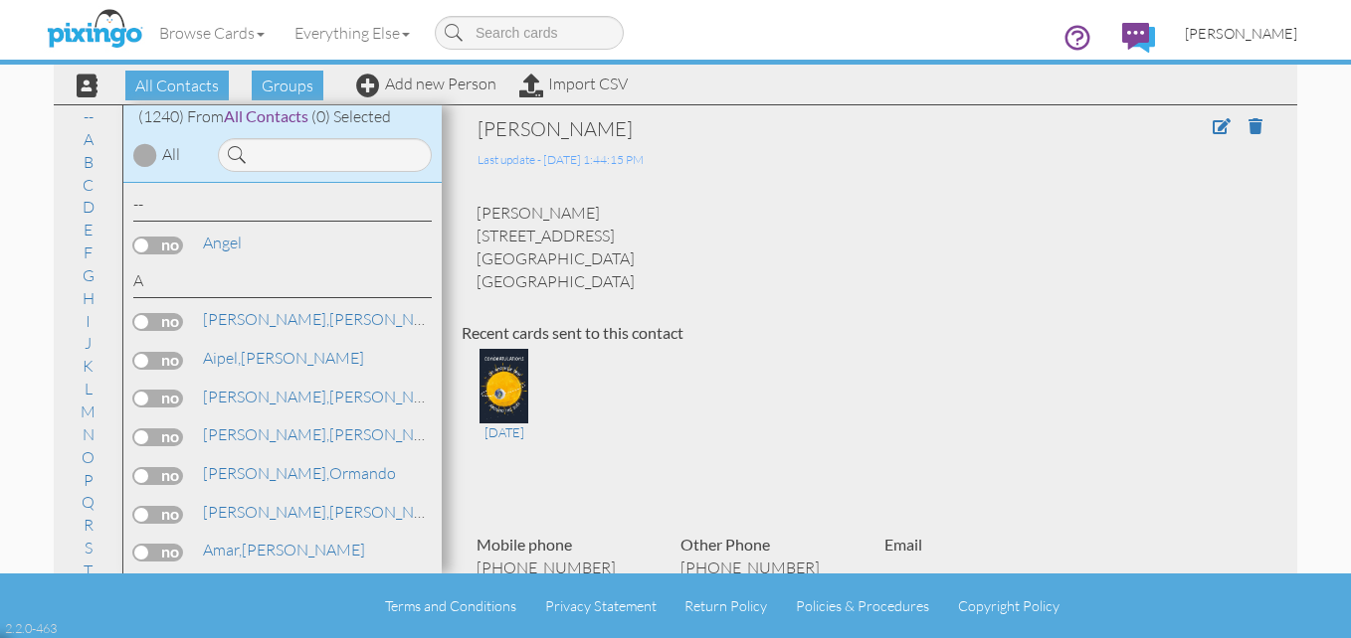
click at [1253, 34] on span "[PERSON_NAME]" at bounding box center [1240, 33] width 112 height 17
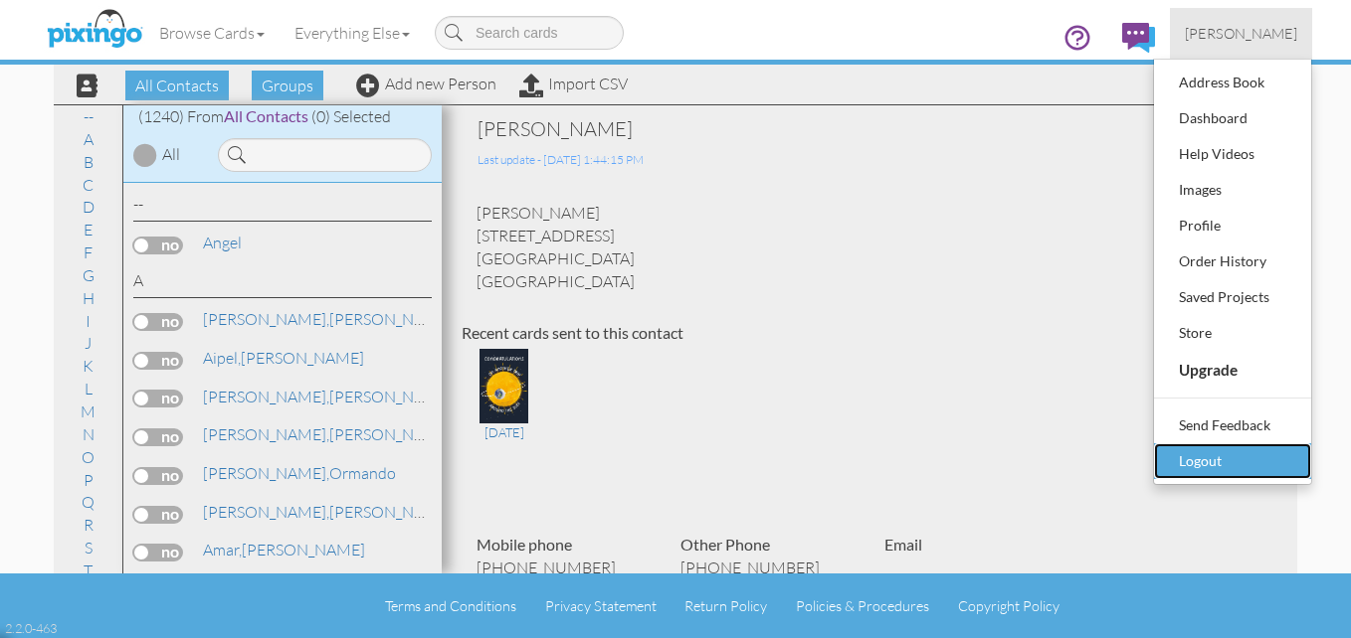
click at [1215, 457] on div "Logout" at bounding box center [1231, 462] width 117 height 30
